Goal: Find specific page/section: Find specific page/section

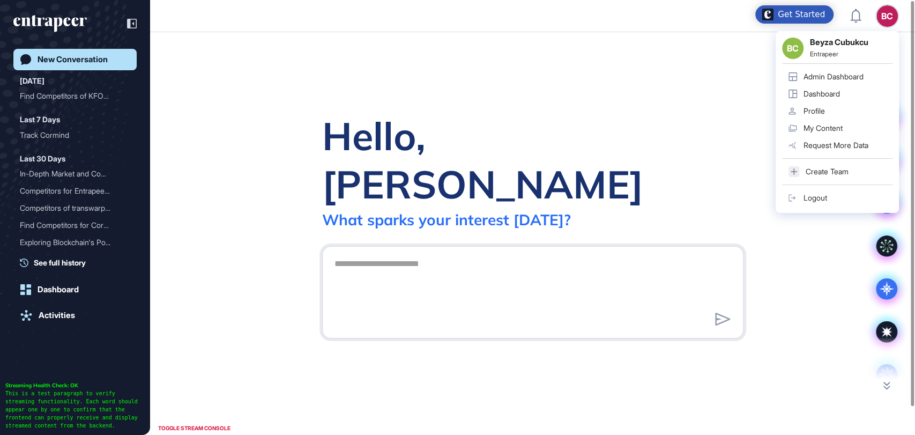
click at [832, 76] on div "Admin Dashboard" at bounding box center [834, 76] width 60 height 9
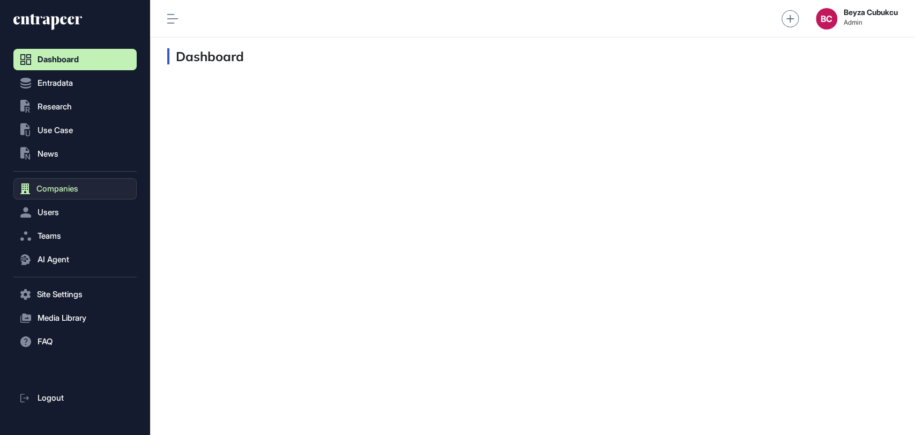
click at [59, 181] on button "Companies" at bounding box center [74, 188] width 123 height 21
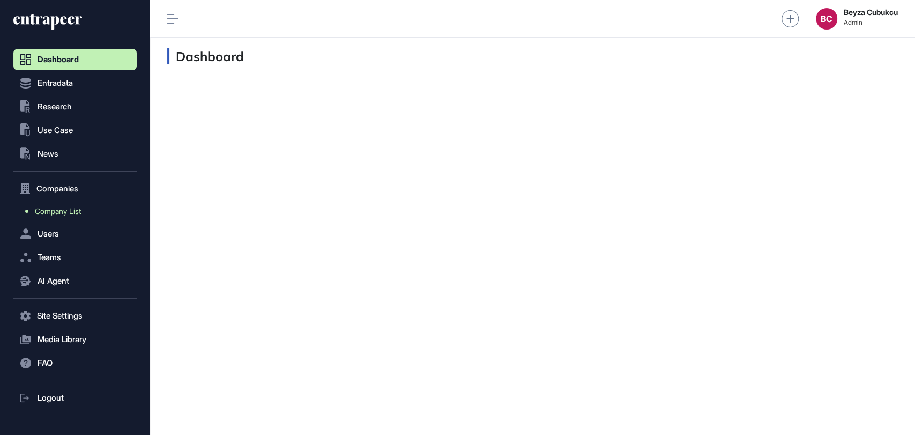
click at [61, 204] on link "Company List" at bounding box center [78, 211] width 118 height 19
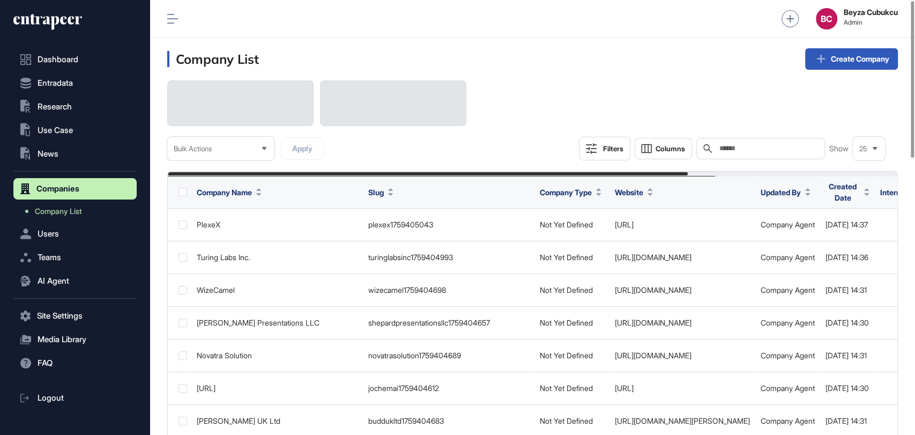
click at [769, 147] on input "text" at bounding box center [768, 148] width 100 height 9
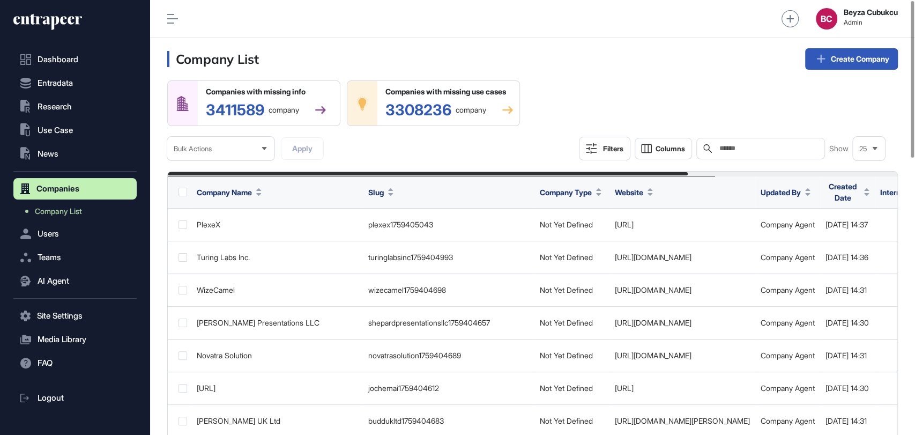
click at [769, 147] on input "text" at bounding box center [768, 148] width 100 height 9
paste input "******"
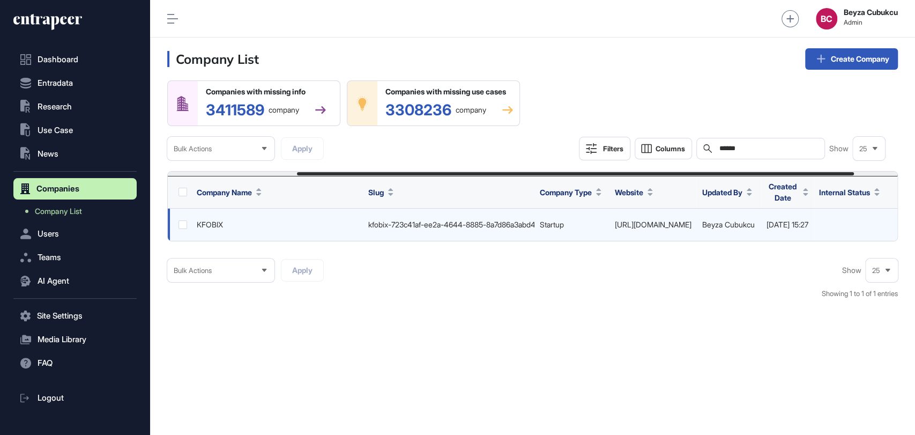
scroll to position [0, 226]
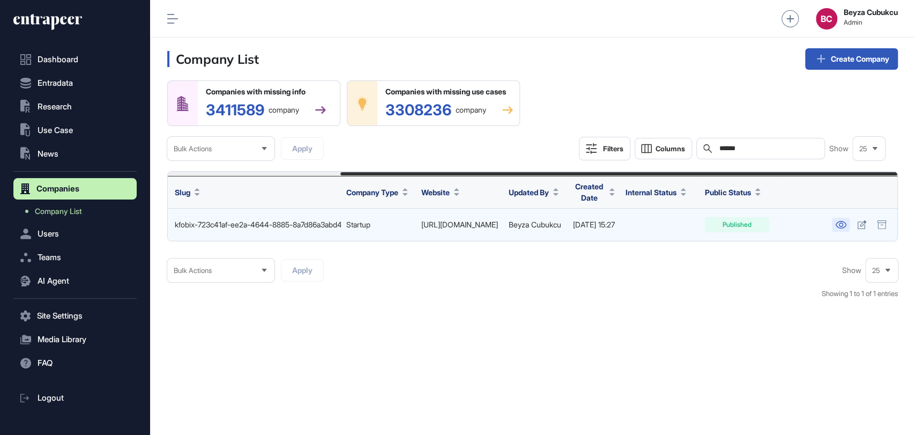
type input "******"
click at [834, 227] on link at bounding box center [841, 225] width 18 height 14
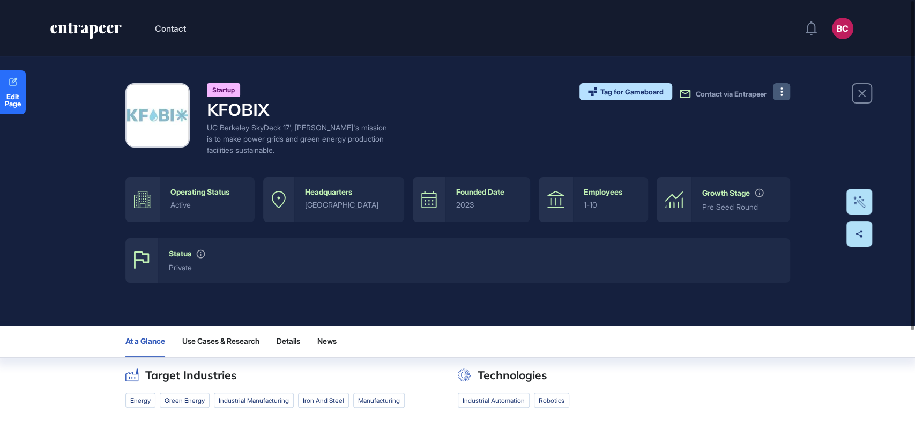
click at [776, 86] on button at bounding box center [781, 91] width 17 height 17
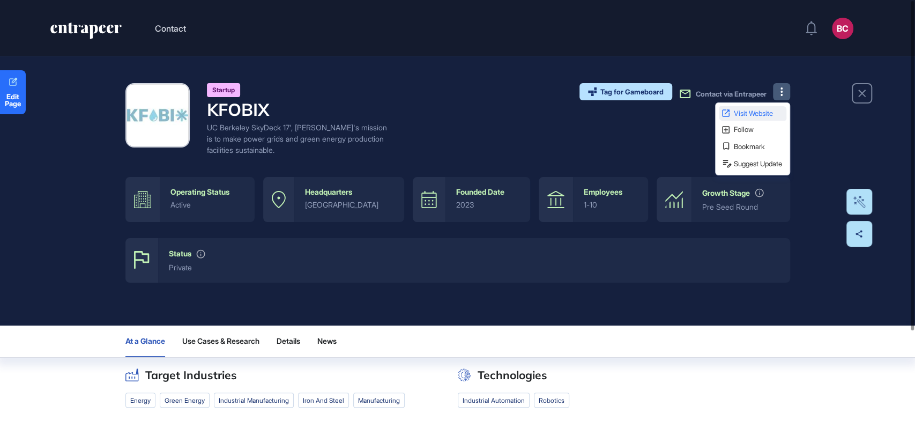
click at [749, 108] on link "Visit Website" at bounding box center [753, 113] width 68 height 14
